Goal: Submit feedback/report problem

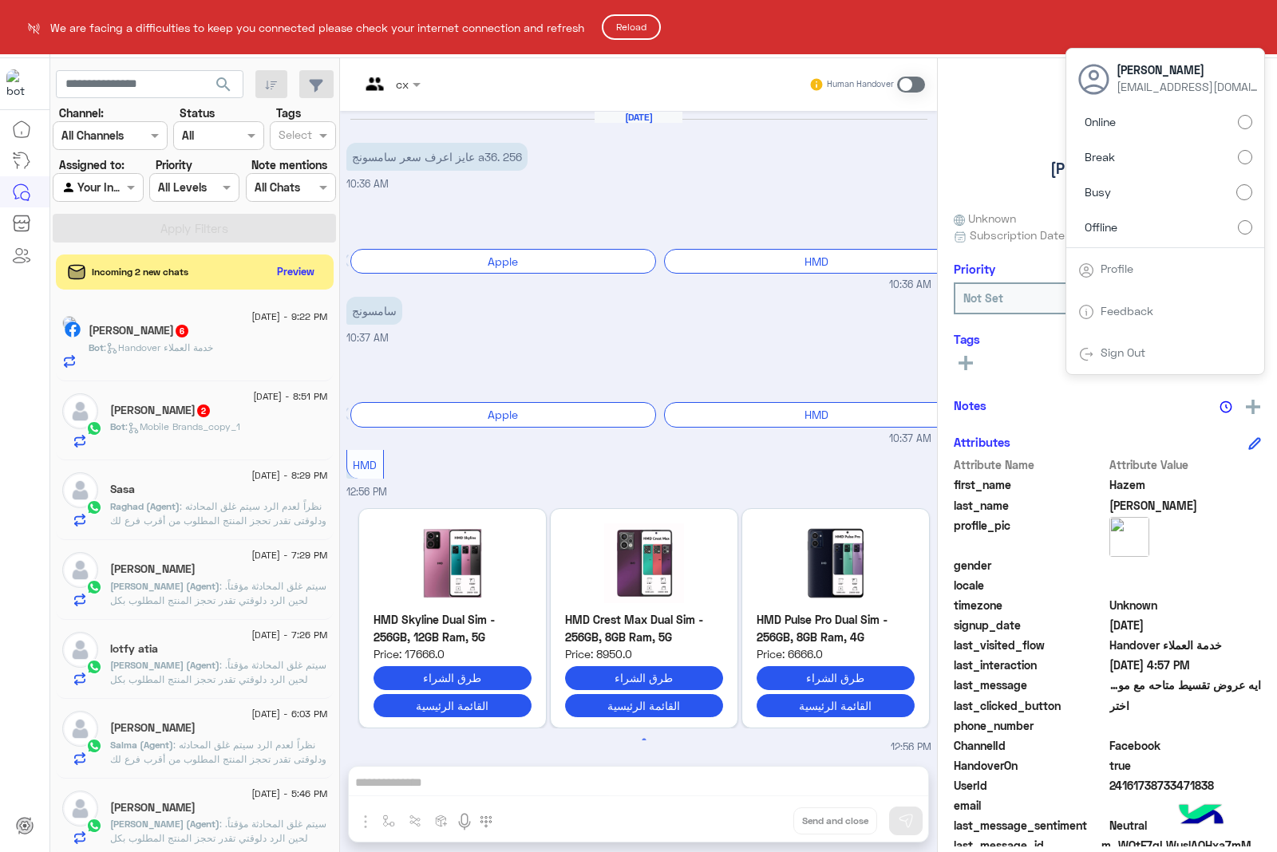
scroll to position [1983, 0]
